Goal: Task Accomplishment & Management: Use online tool/utility

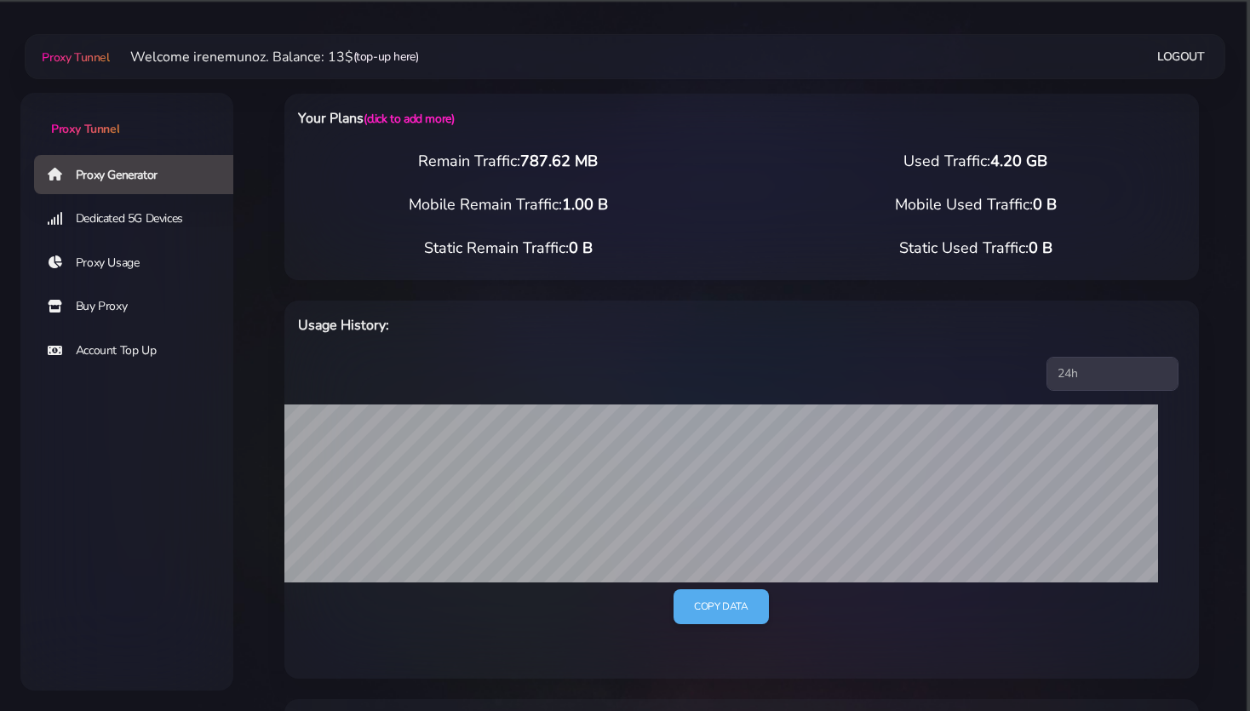
click at [396, 53] on link "(top-up here)" at bounding box center [386, 57] width 66 height 18
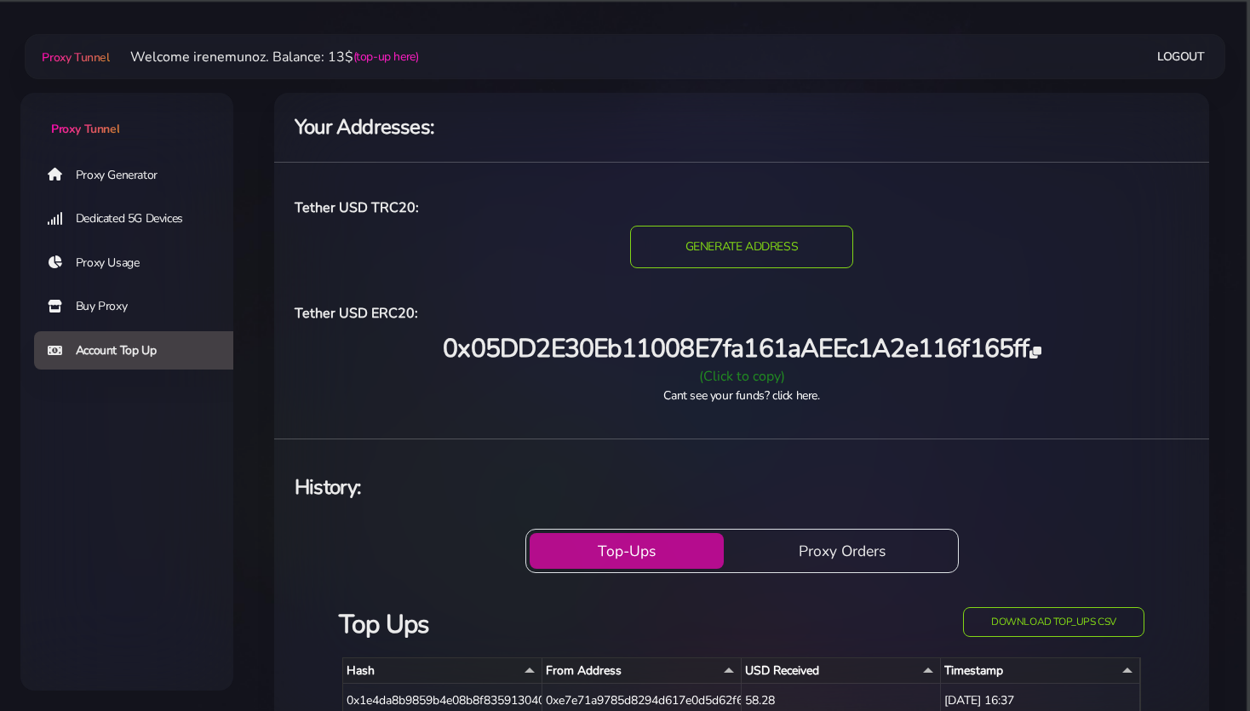
click at [727, 377] on div "(Click to copy)" at bounding box center [741, 376] width 915 height 20
click at [95, 176] on link "Proxy Generator" at bounding box center [140, 174] width 213 height 39
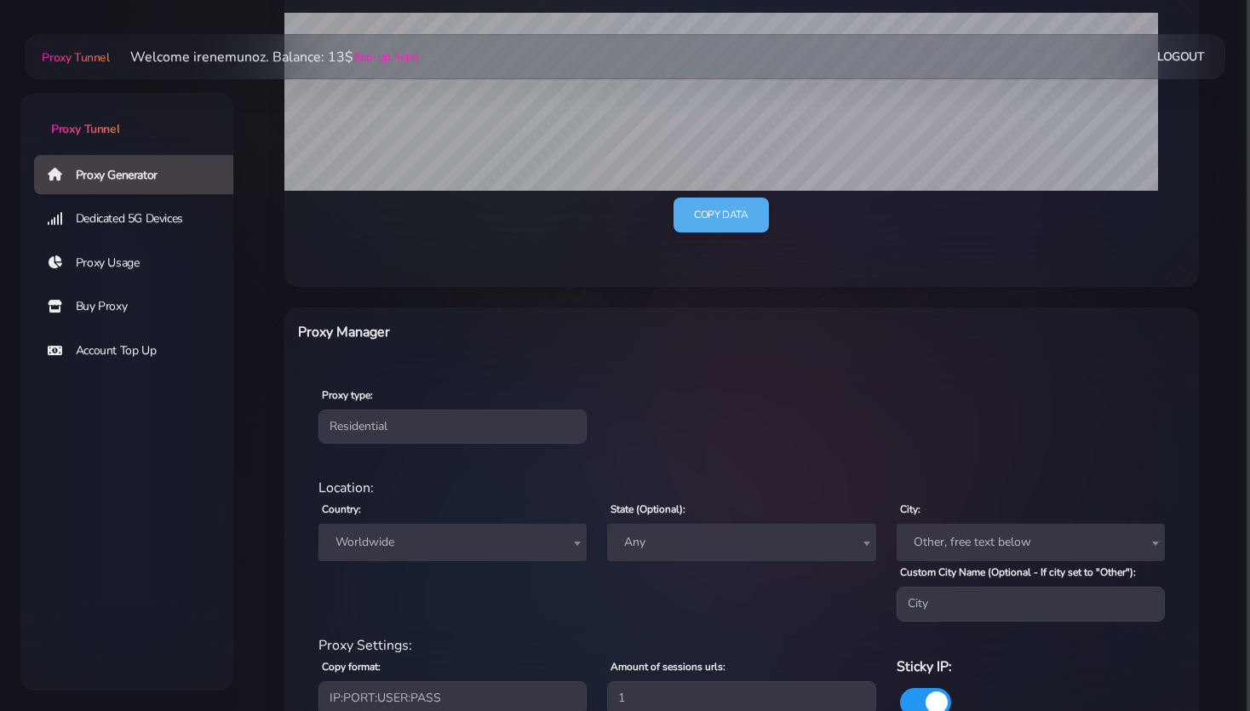
scroll to position [450, 0]
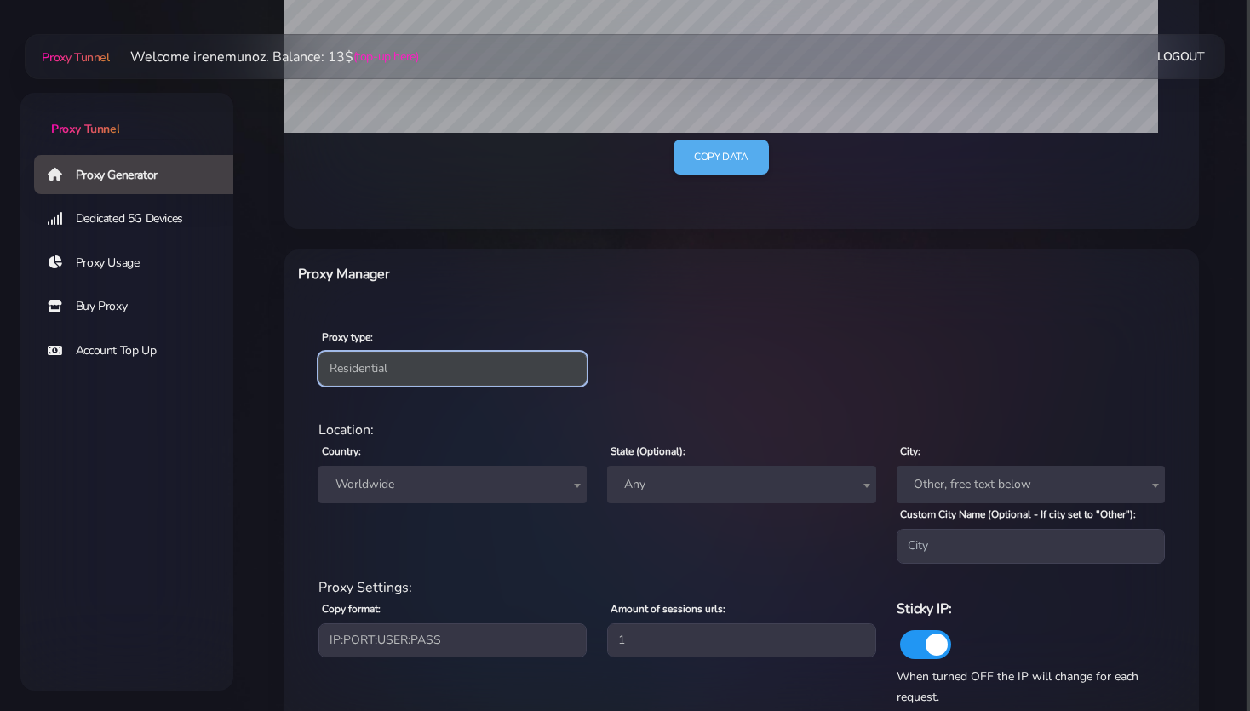
click at [359, 362] on select "Residential Static Mobile" at bounding box center [453, 369] width 268 height 34
select select "static"
click option "Static" at bounding box center [0, 0] width 0 height 0
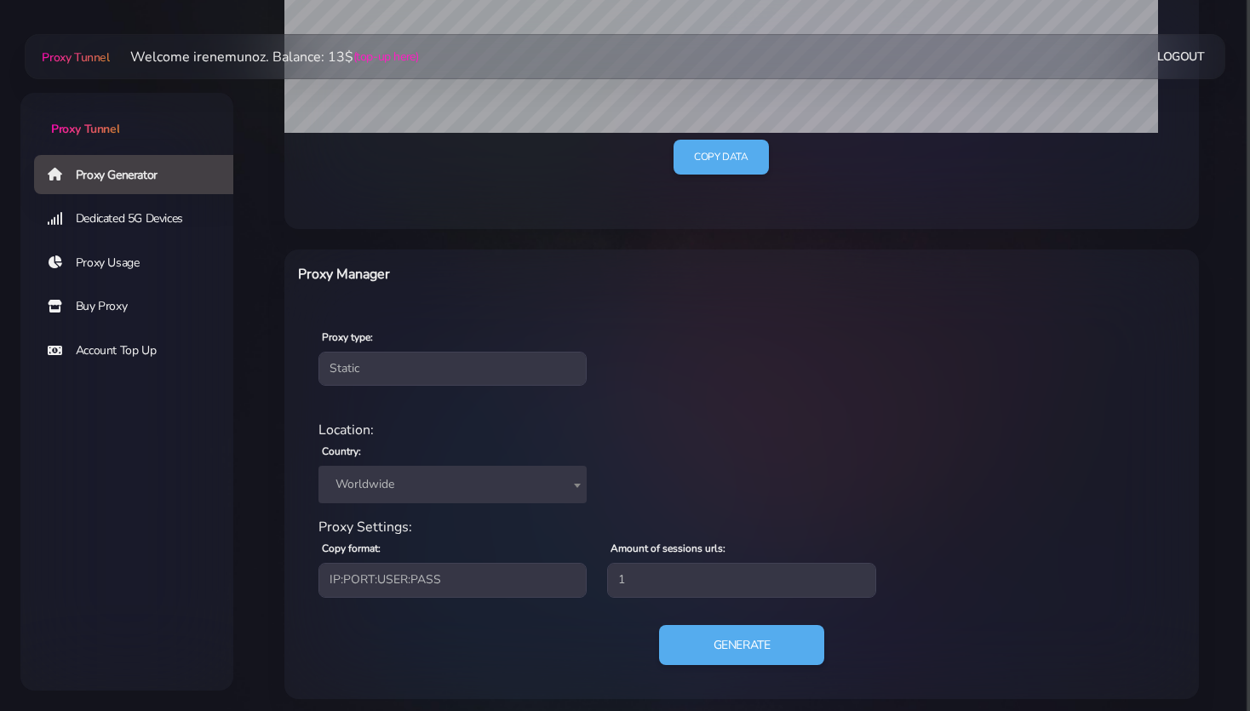
click at [383, 481] on span "Worldwide" at bounding box center [453, 485] width 248 height 24
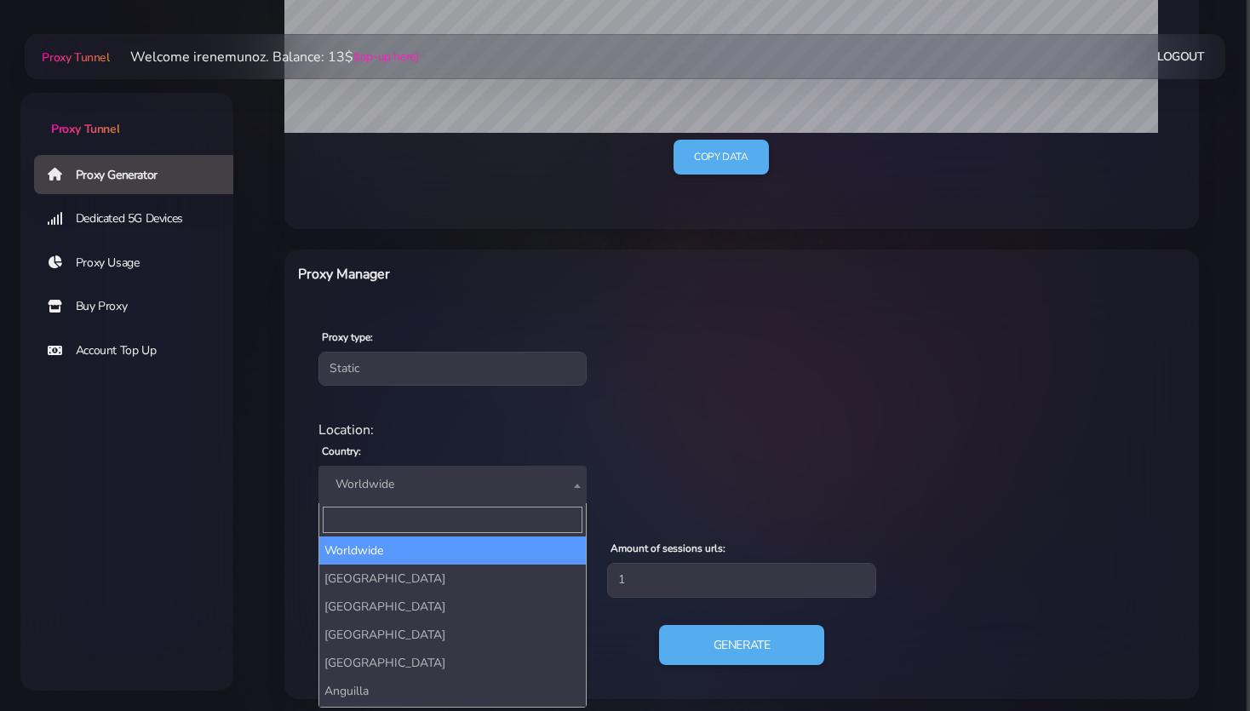
click at [353, 509] on input "Search" at bounding box center [453, 520] width 260 height 26
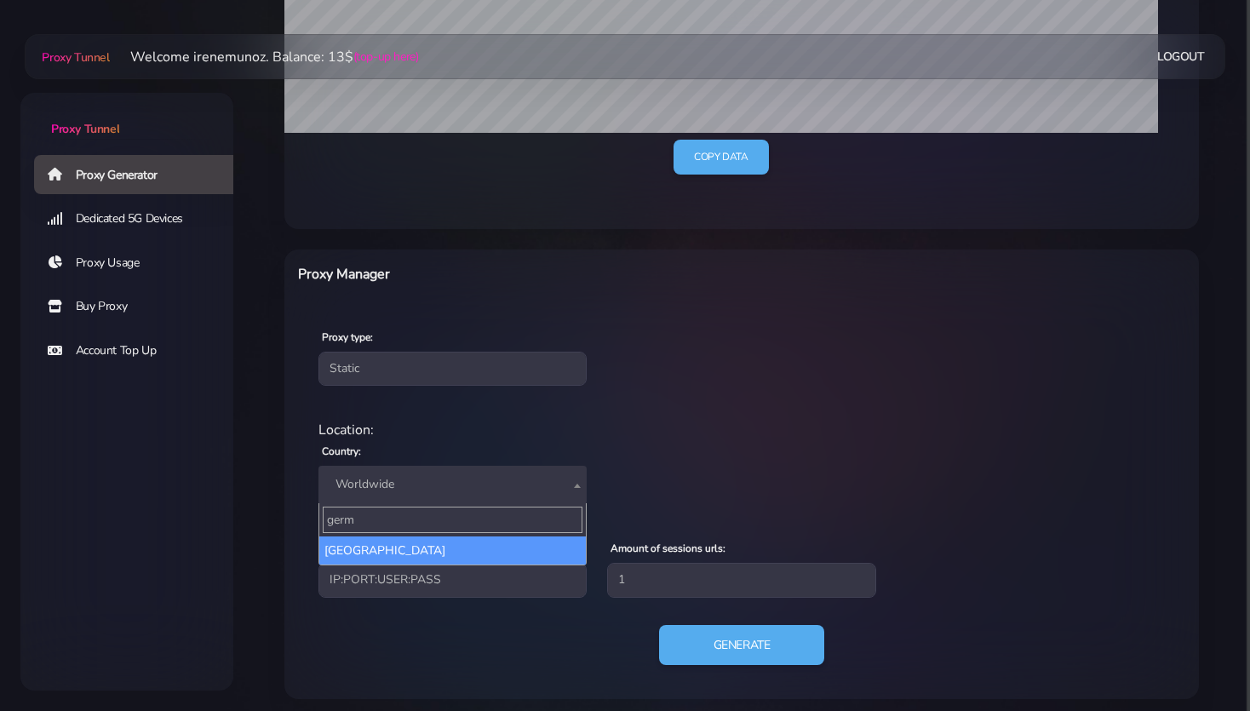
type input "germ"
select select "DE"
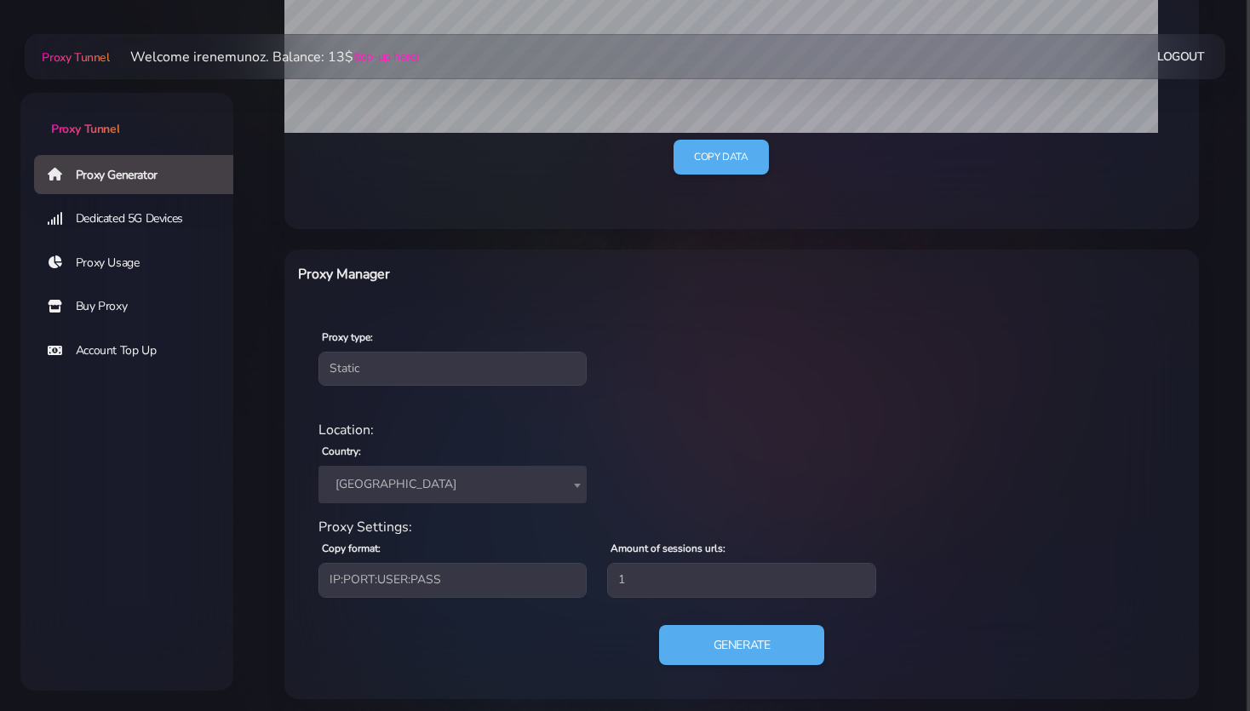
click at [738, 481] on div "Location: Country: Worldwide Andorra United Arab Emirates Afghanistan Antigua a…" at bounding box center [741, 468] width 867 height 97
drag, startPoint x: 727, startPoint y: 654, endPoint x: 690, endPoint y: 642, distance: 39.3
click at [727, 653] on button "Generate" at bounding box center [741, 645] width 169 height 42
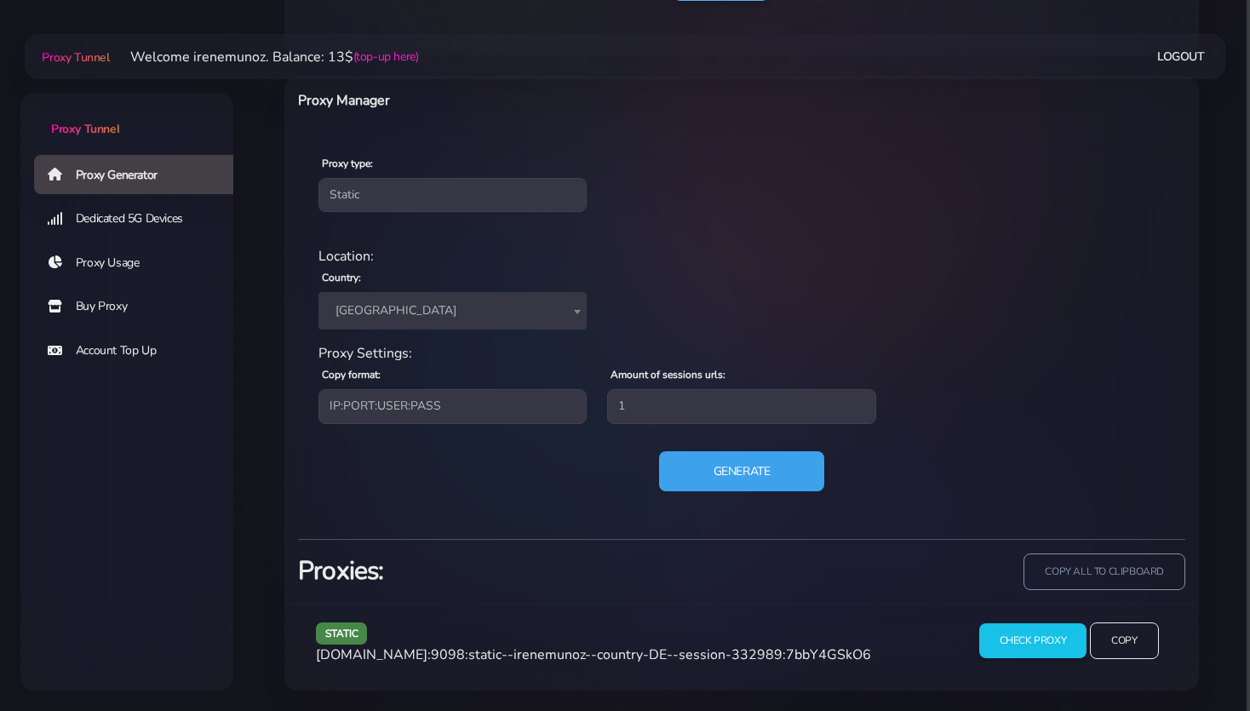
scroll to position [621, 0]
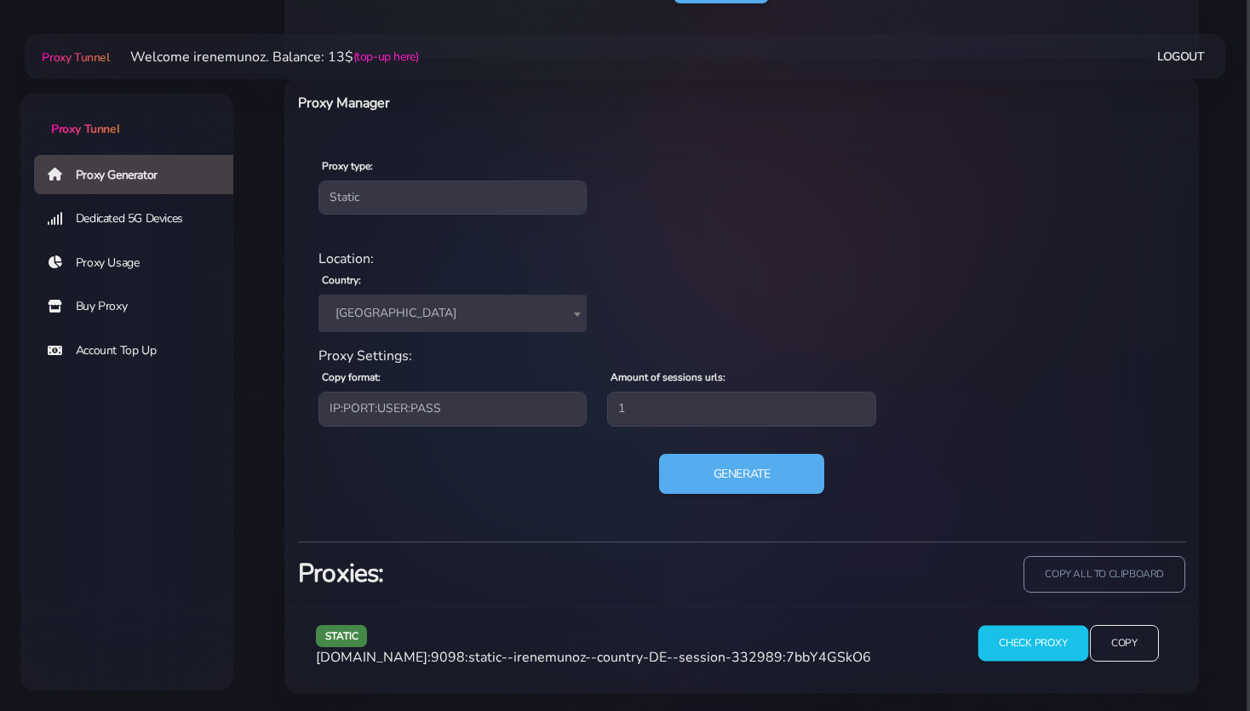
drag, startPoint x: 1030, startPoint y: 646, endPoint x: 1014, endPoint y: 644, distance: 16.4
click at [1029, 646] on input "Check Proxy" at bounding box center [1033, 644] width 110 height 36
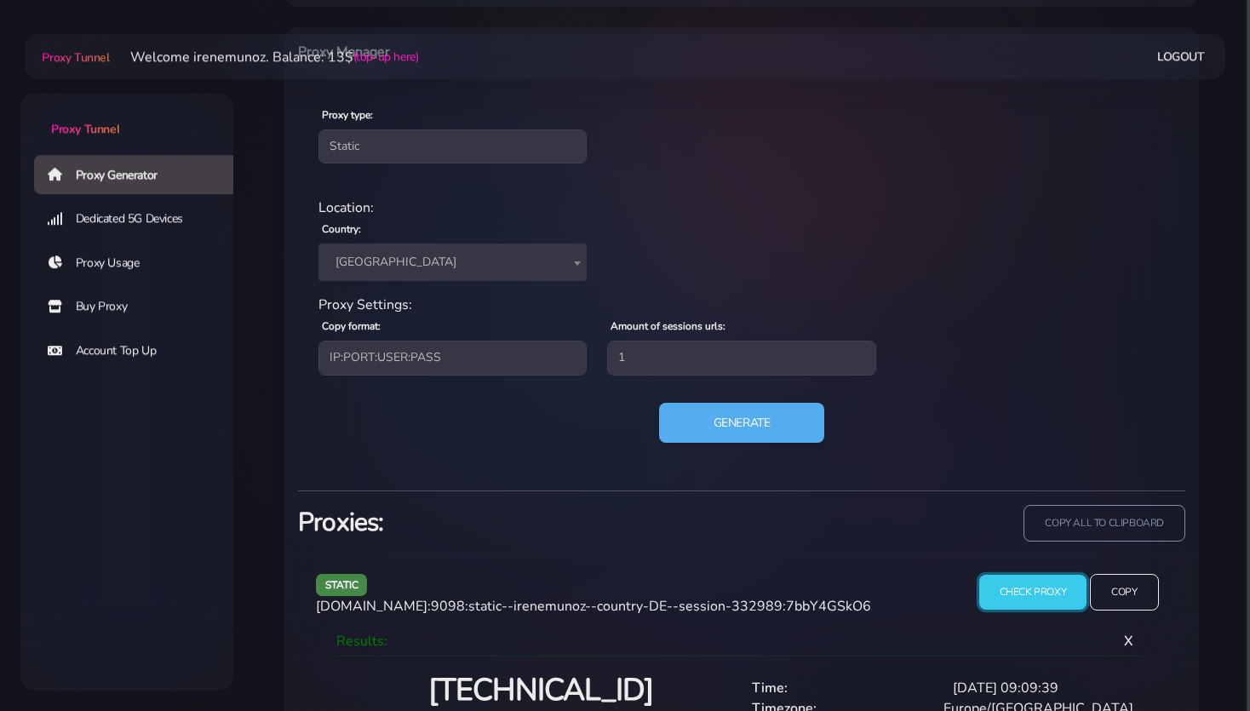
scroll to position [763, 0]
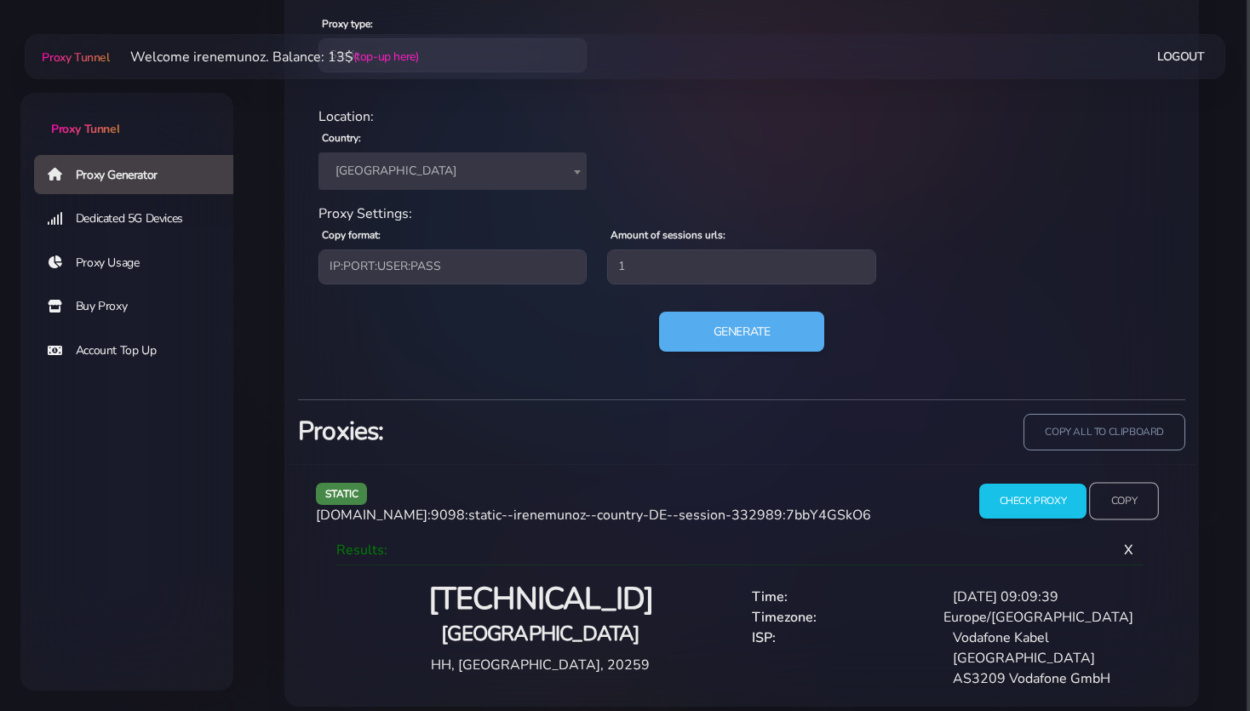
click at [1119, 502] on input "Copy" at bounding box center [1124, 501] width 70 height 37
